Goal: Task Accomplishment & Management: Manage account settings

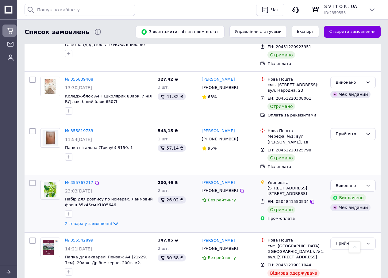
scroll to position [860, 0]
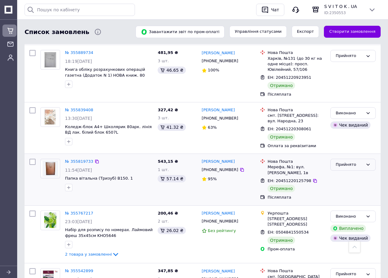
click at [368, 162] on icon at bounding box center [367, 164] width 5 height 5
click at [345, 172] on li "Виконано" at bounding box center [352, 177] width 45 height 11
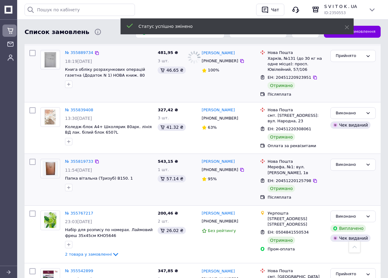
scroll to position [798, 0]
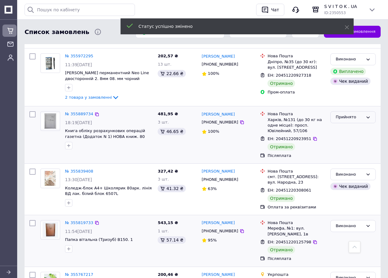
click at [366, 115] on icon at bounding box center [367, 117] width 5 height 5
drag, startPoint x: 347, startPoint y: 77, endPoint x: 339, endPoint y: 78, distance: 8.7
click at [347, 124] on li "Виконано" at bounding box center [352, 129] width 45 height 11
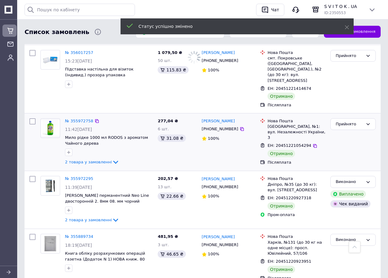
scroll to position [645, 0]
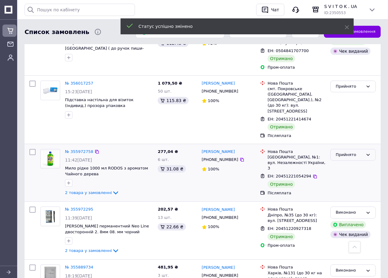
click at [366, 152] on icon at bounding box center [367, 154] width 5 height 5
drag, startPoint x: 343, startPoint y: 114, endPoint x: 329, endPoint y: 112, distance: 13.9
click at [343, 162] on li "Виконано" at bounding box center [352, 167] width 45 height 11
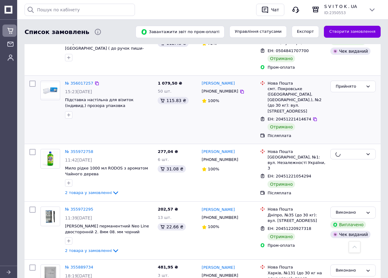
scroll to position [584, 0]
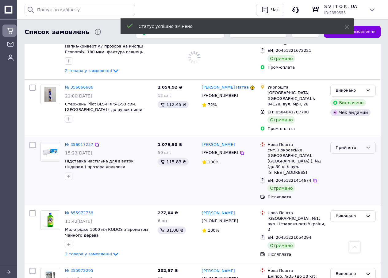
click at [366, 145] on icon at bounding box center [367, 147] width 5 height 5
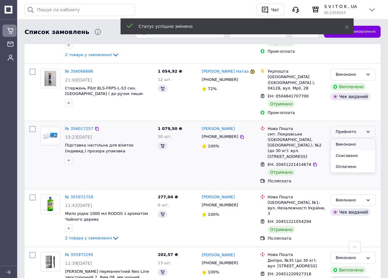
click at [342, 139] on li "Виконано" at bounding box center [352, 144] width 45 height 11
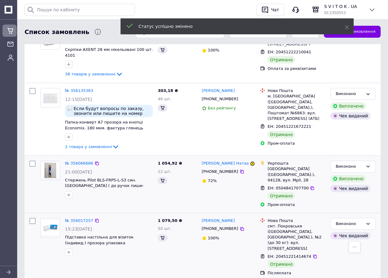
scroll to position [431, 0]
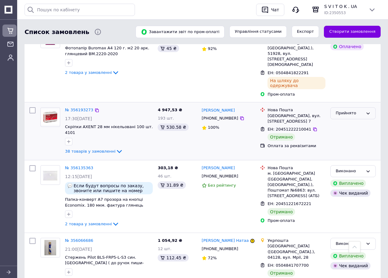
click at [367, 112] on icon at bounding box center [367, 113] width 3 height 2
click at [347, 120] on li "Виконано" at bounding box center [352, 125] width 45 height 11
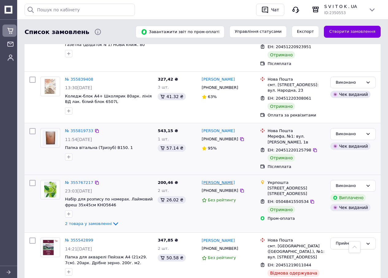
scroll to position [1013, 0]
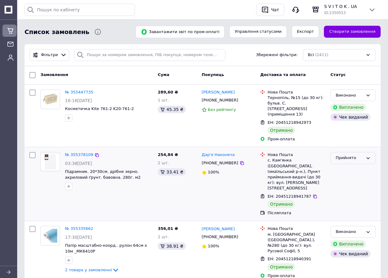
click at [367, 156] on icon at bounding box center [367, 158] width 5 height 5
click at [345, 166] on li "Виконано" at bounding box center [352, 170] width 45 height 11
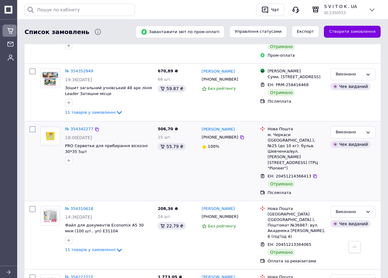
scroll to position [990, 0]
